Goal: Navigation & Orientation: Find specific page/section

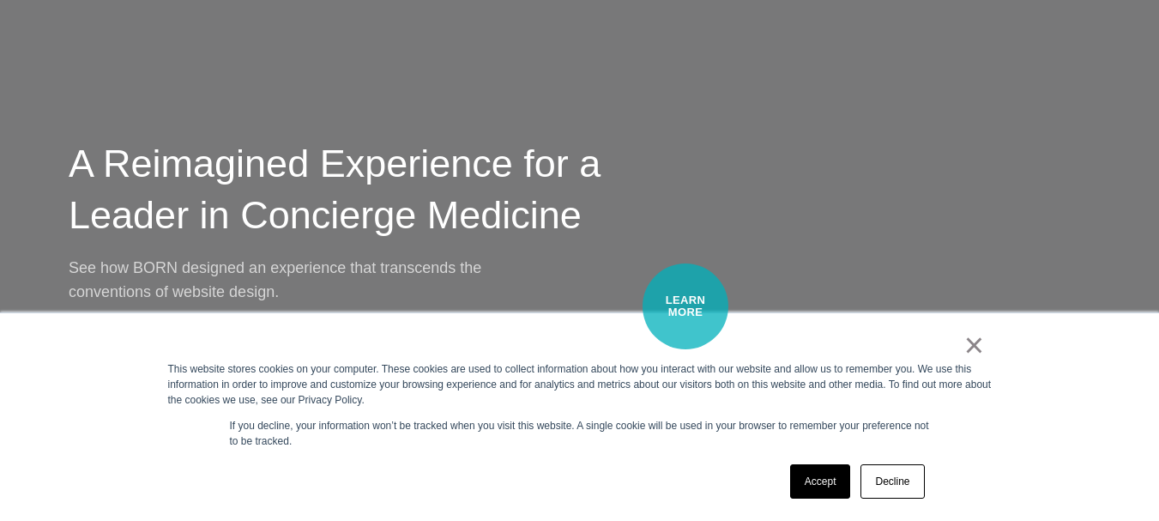
scroll to position [2830, 0]
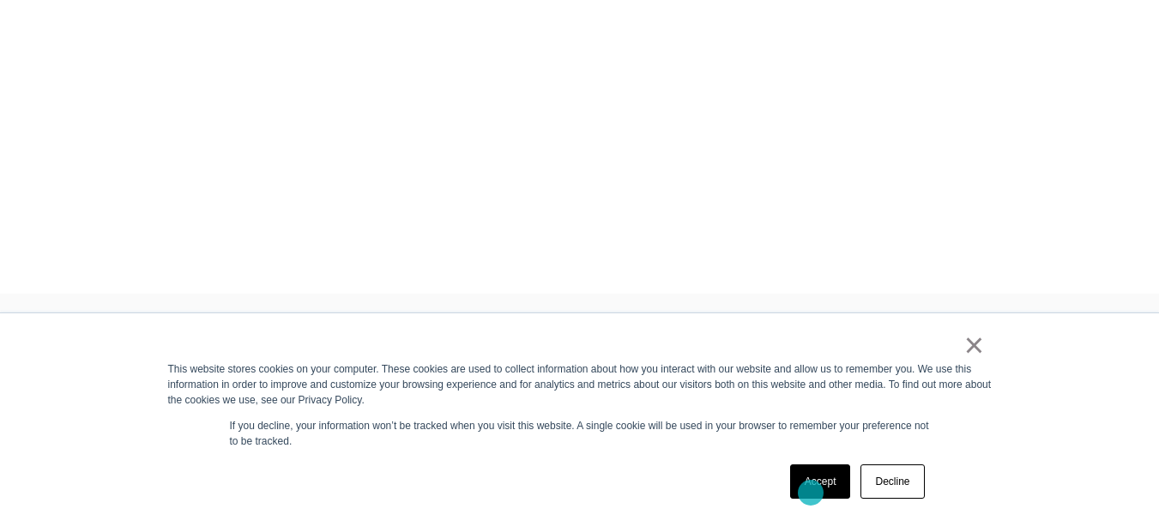
click at [810, 492] on link "Accept" at bounding box center [820, 481] width 61 height 34
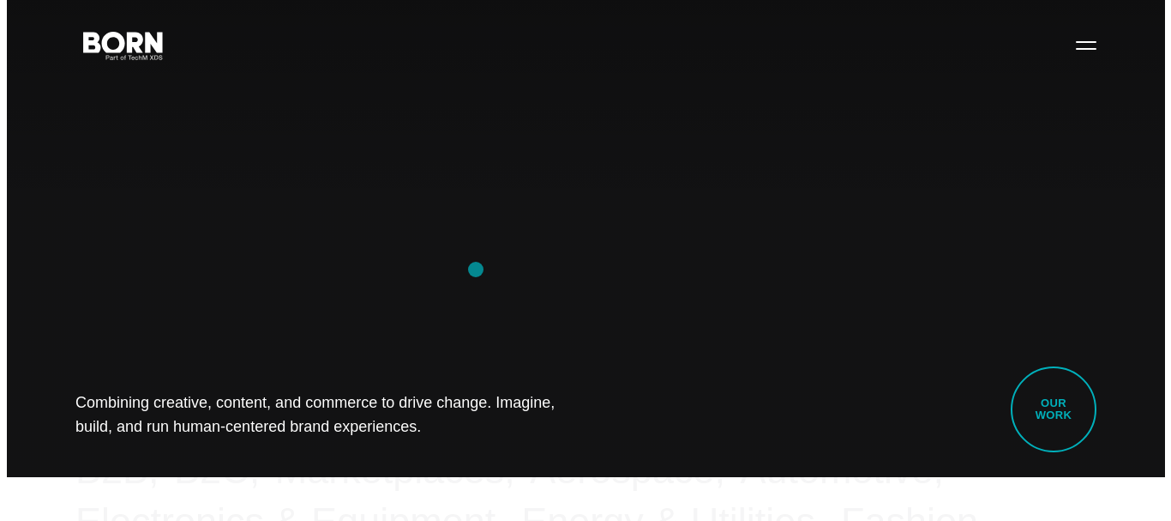
scroll to position [86, 0]
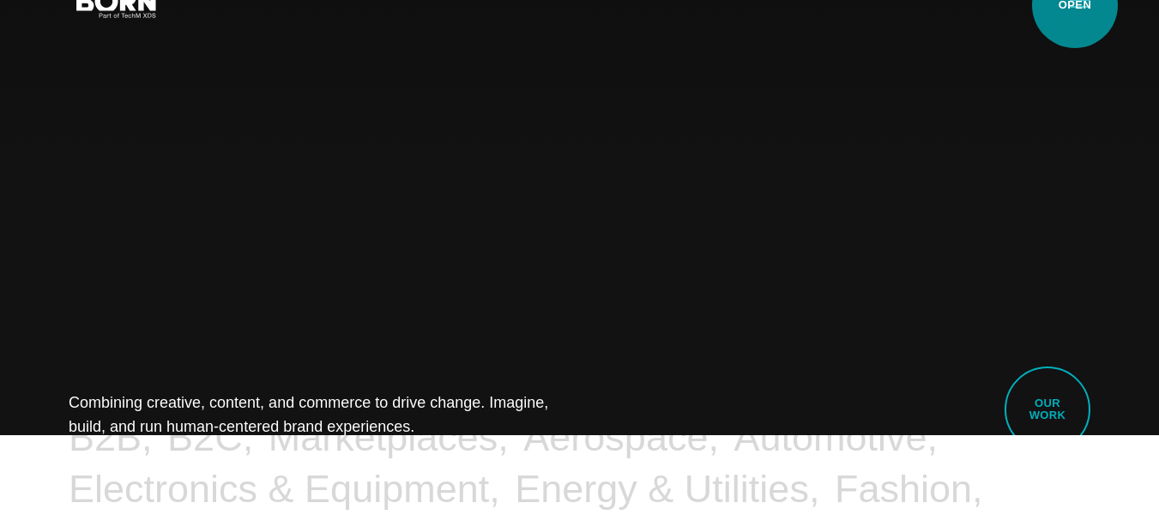
click at [1075, 5] on button "Primary Menu" at bounding box center [1079, 3] width 41 height 36
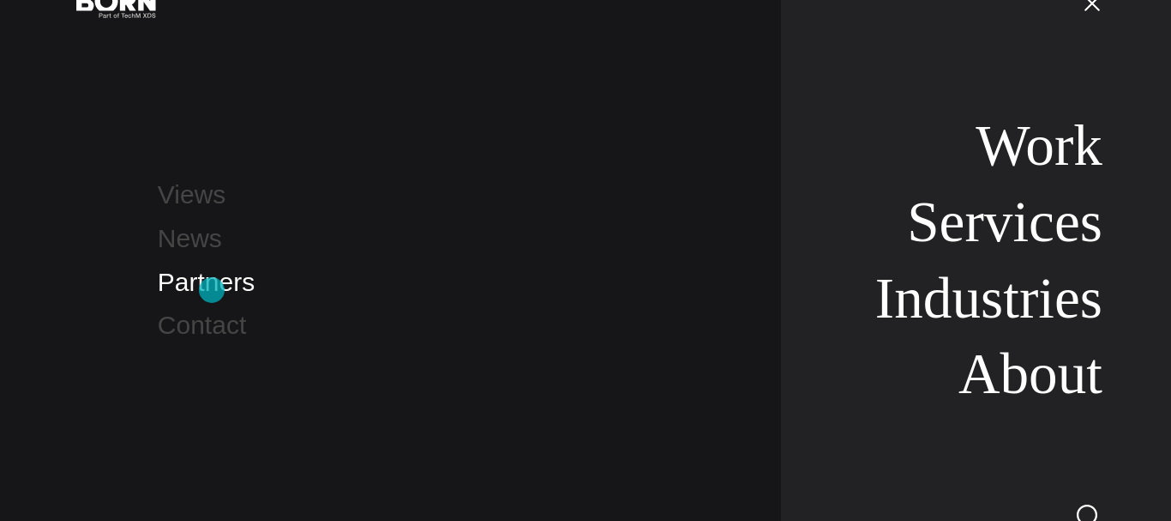
click at [212, 290] on link "Partners" at bounding box center [206, 282] width 97 height 28
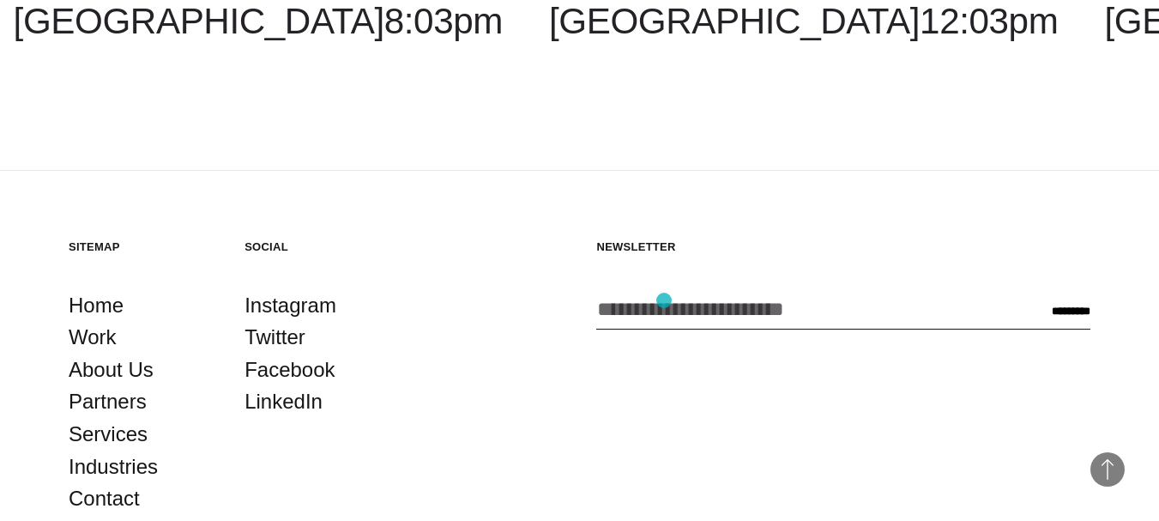
scroll to position [3596, 0]
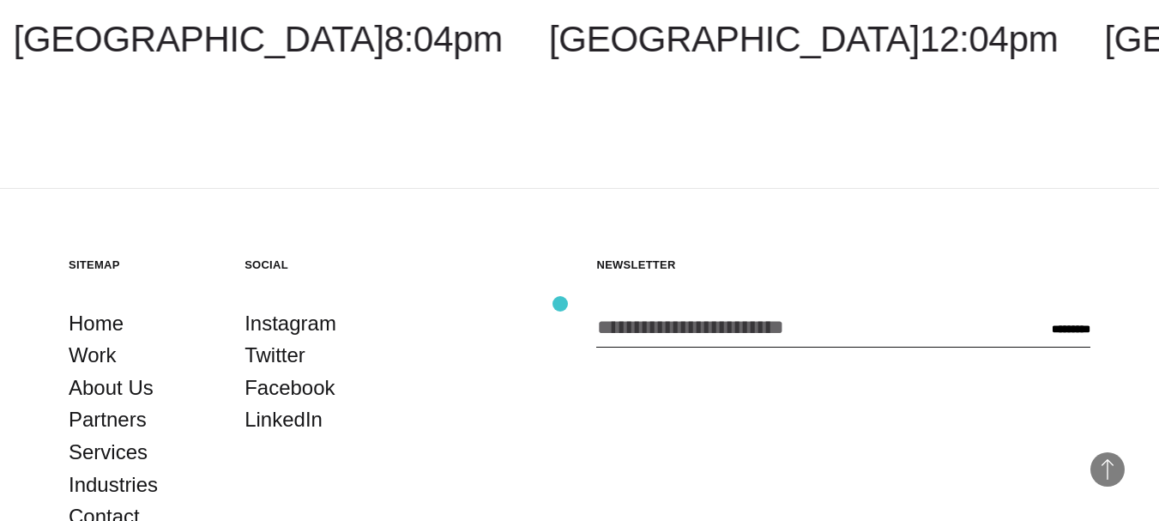
scroll to position [2924, 0]
